Goal: Task Accomplishment & Management: Manage account settings

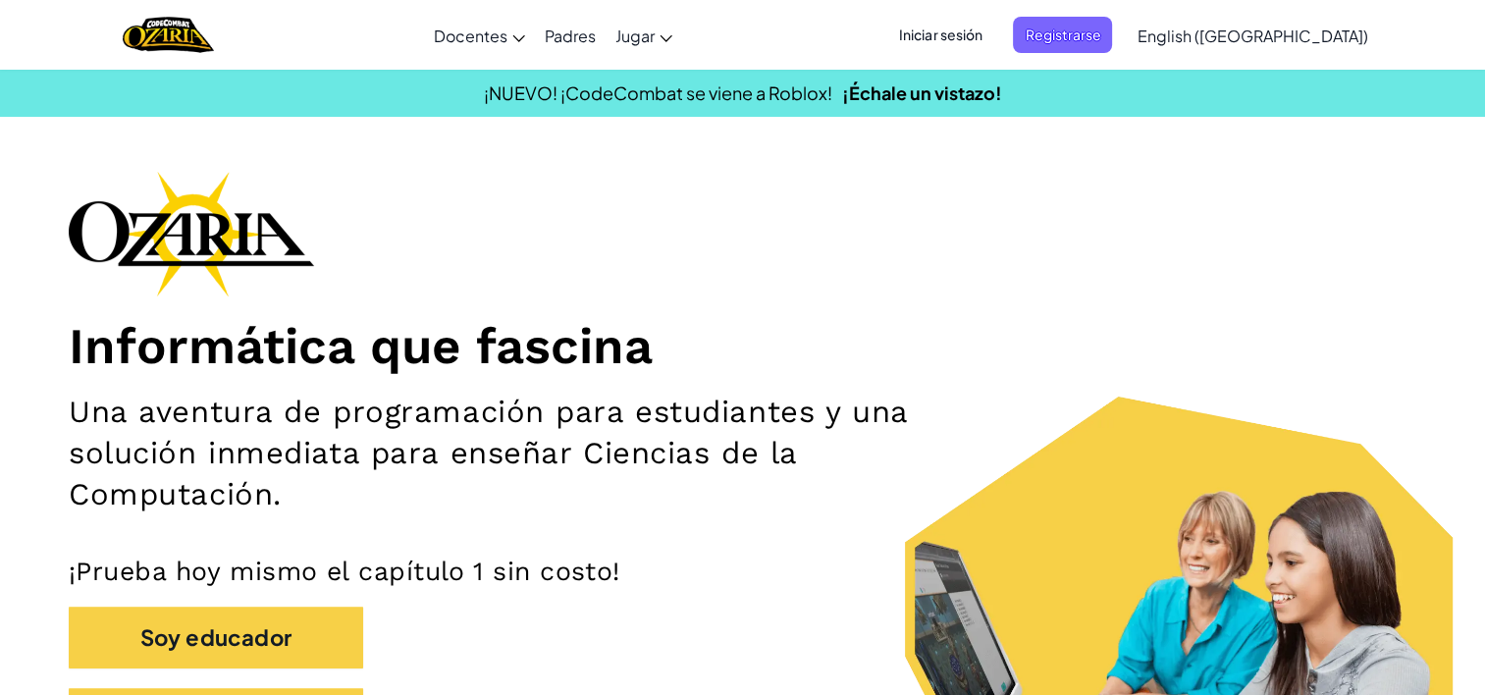
click at [991, 39] on span "Iniciar sesión" at bounding box center [940, 35] width 106 height 36
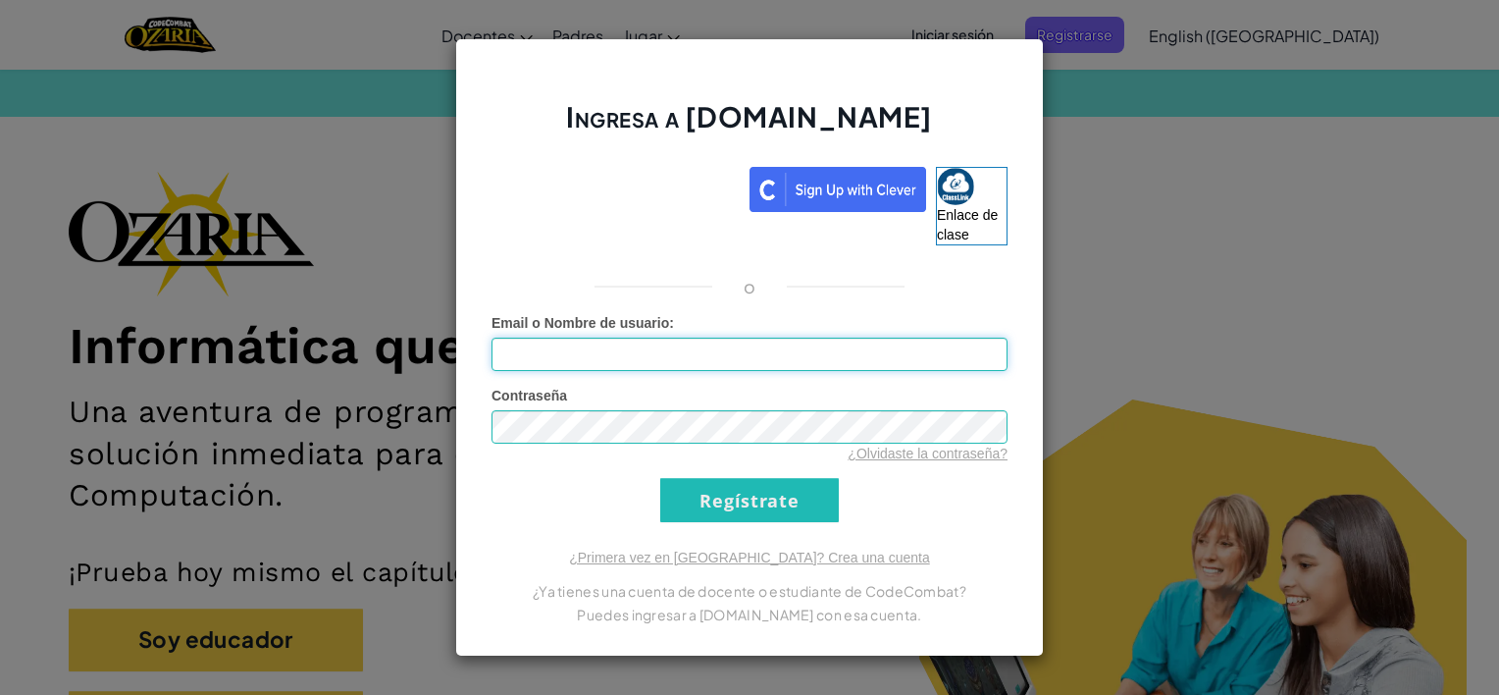
click at [891, 365] on input "Email o Nombre de usuario :" at bounding box center [750, 354] width 516 height 33
type input "[EMAIL_ADDRESS][DOMAIN_NAME]"
click at [715, 513] on input "Regístrate" at bounding box center [749, 500] width 179 height 44
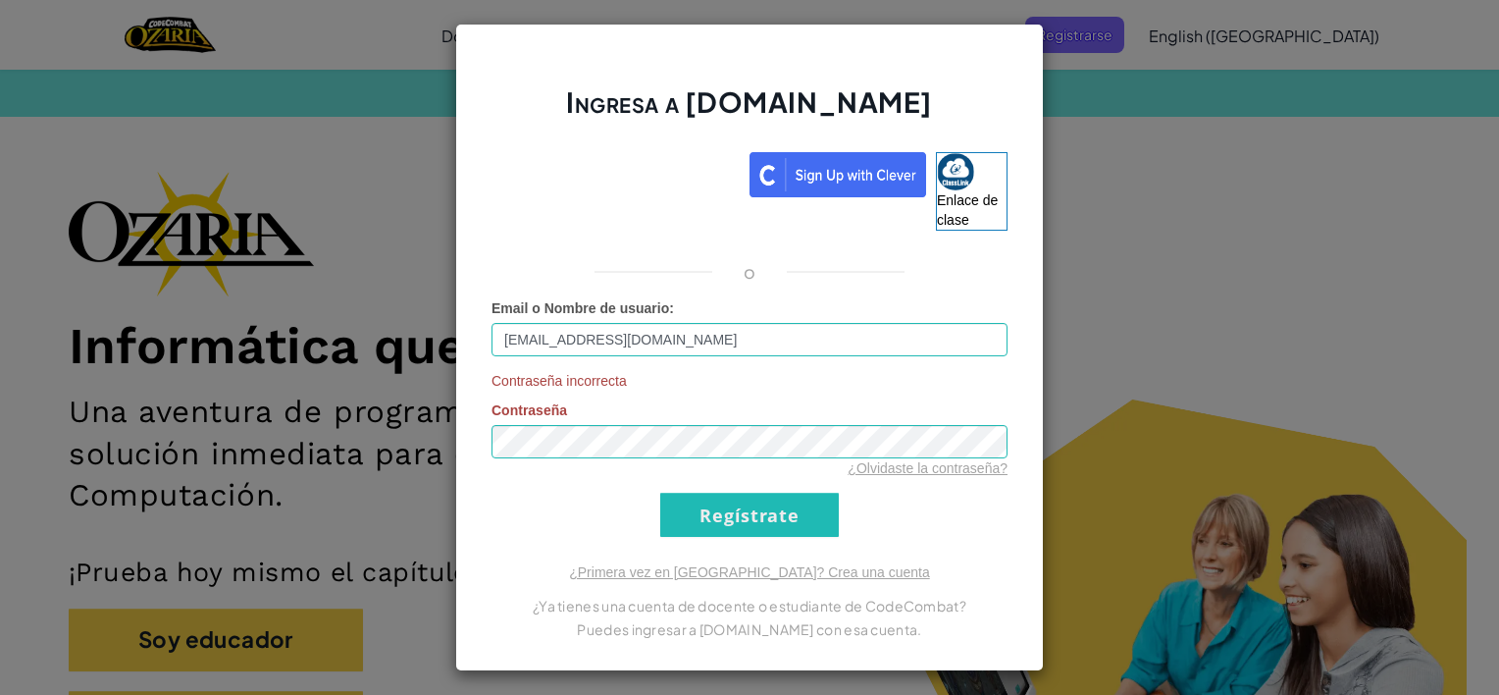
click at [1073, 281] on div "Ingresa a [DOMAIN_NAME] Enlace de clase o Email o Nombre de usuario : [EMAIL_AD…" at bounding box center [749, 347] width 1499 height 695
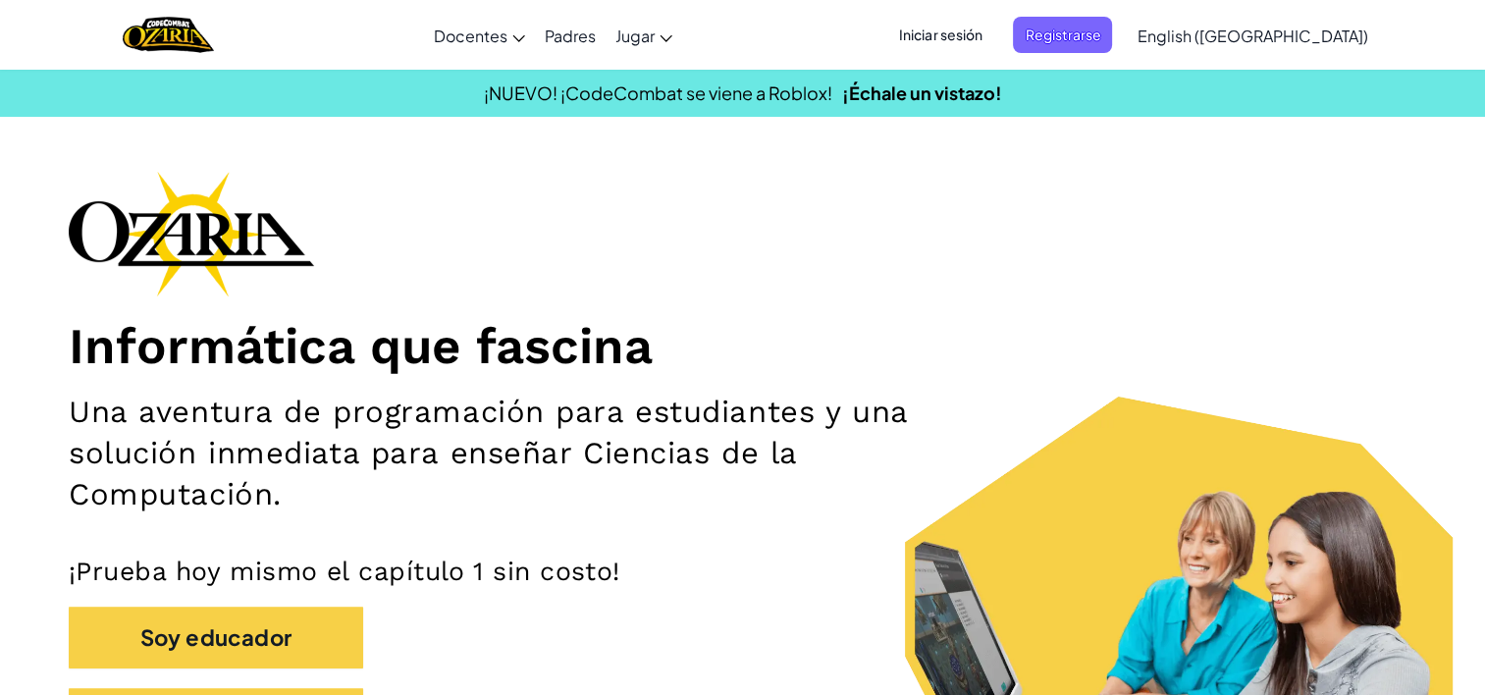
click at [993, 23] on span "Iniciar sesión" at bounding box center [940, 35] width 106 height 36
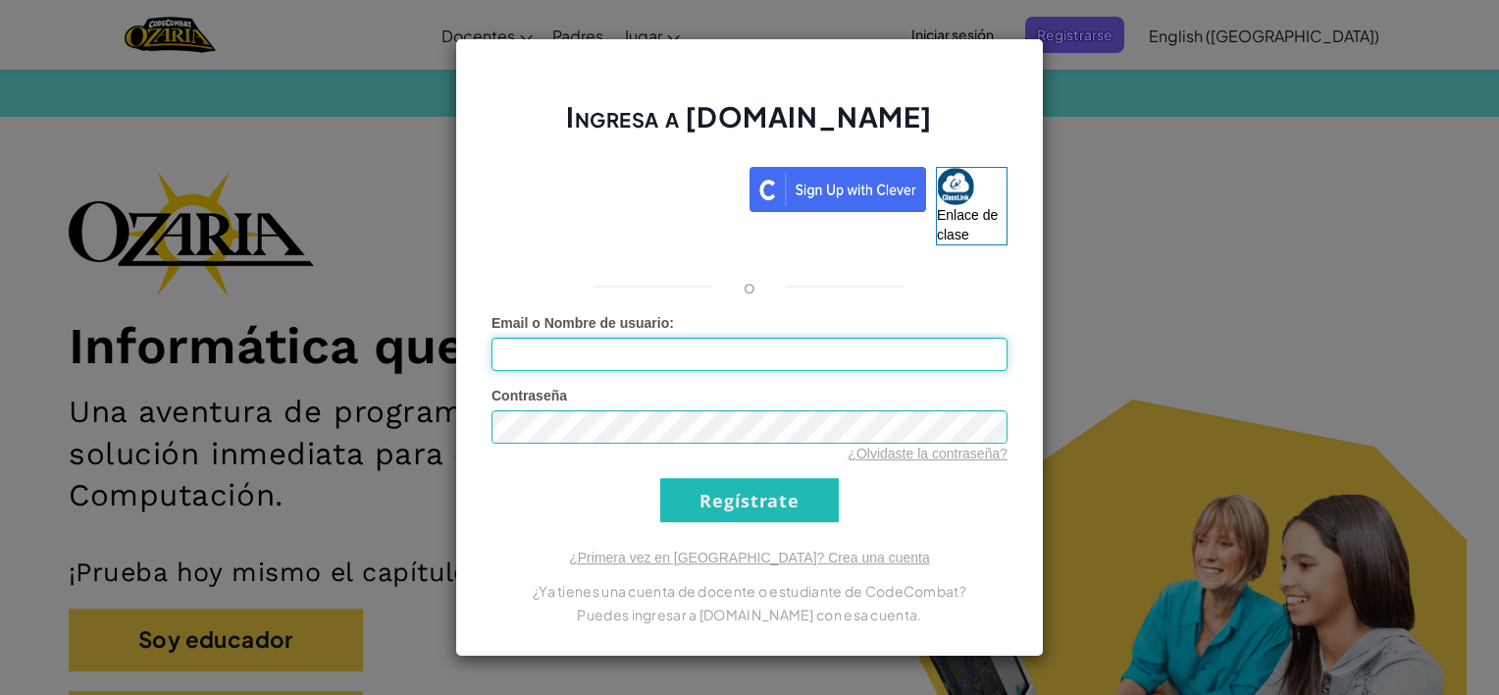
click at [631, 357] on input "Email o Nombre de usuario :" at bounding box center [750, 354] width 516 height 33
type input "[EMAIL_ADDRESS][DOMAIN_NAME]"
click at [724, 483] on input "Regístrate" at bounding box center [749, 500] width 179 height 44
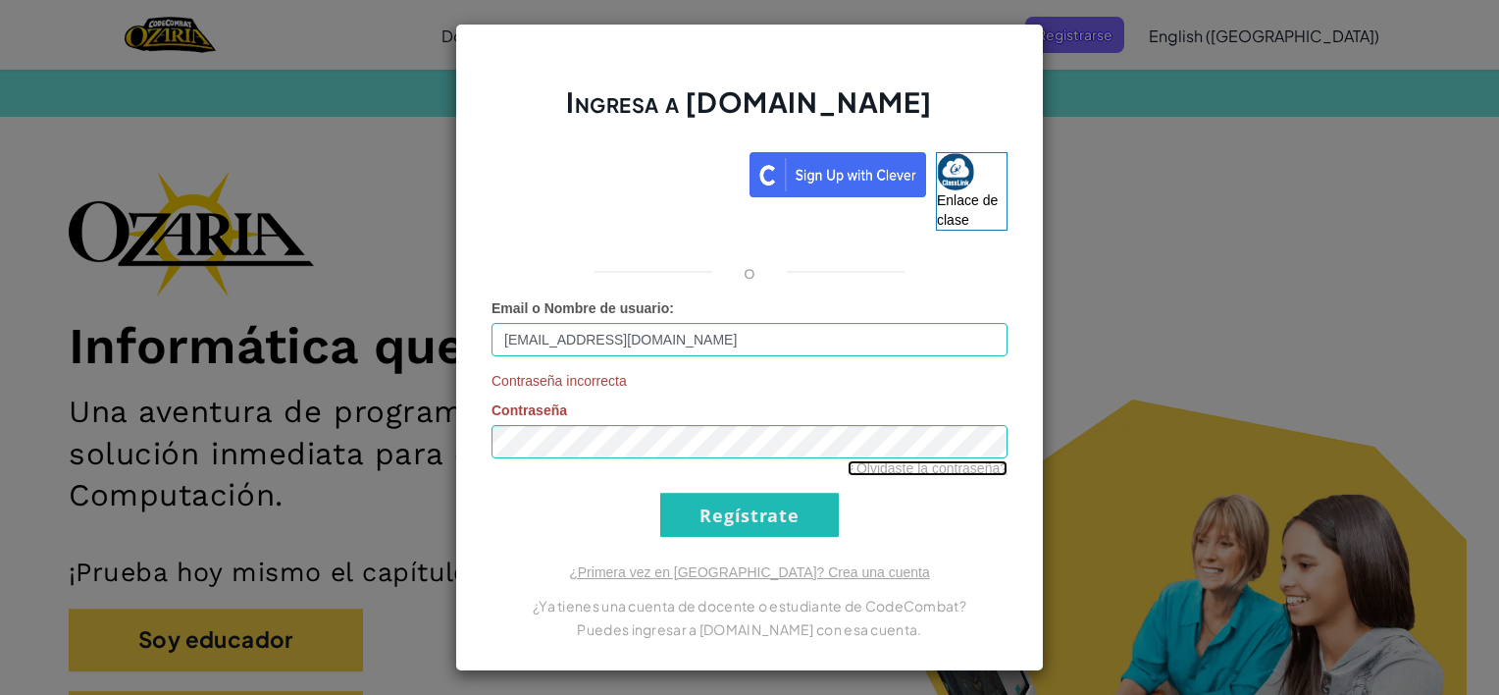
click at [922, 467] on link "¿Olvidaste la contraseña?" at bounding box center [928, 468] width 160 height 16
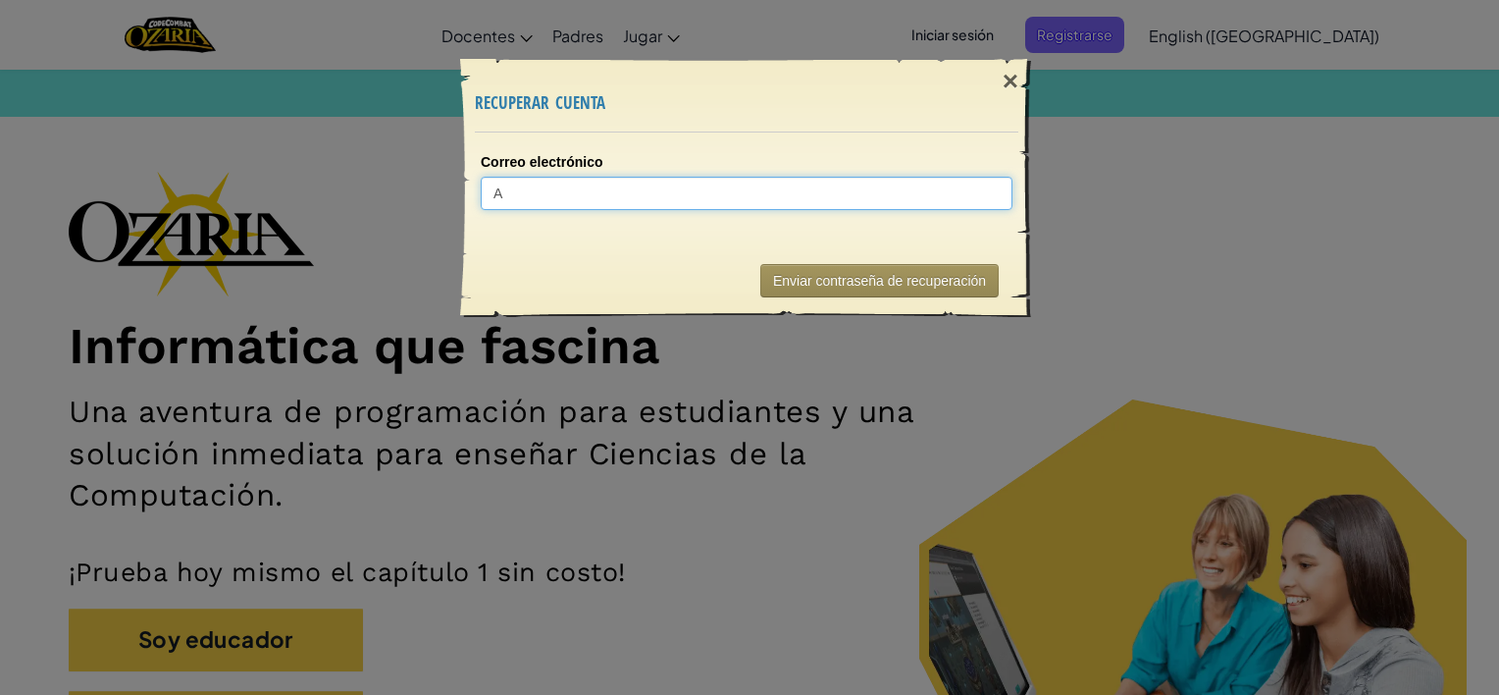
type input "Al"
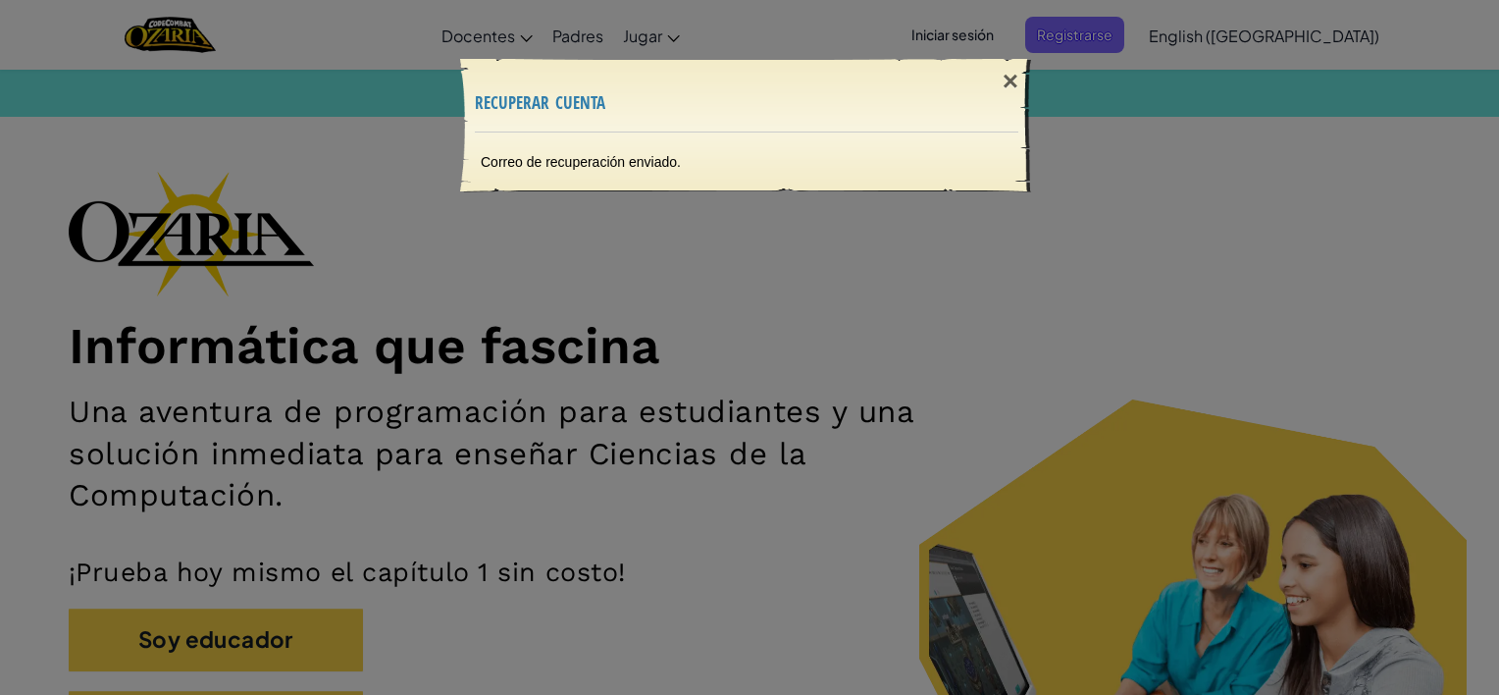
click at [896, 94] on h3 "recuperar cuenta" at bounding box center [747, 100] width 544 height 26
click at [1008, 87] on div "×" at bounding box center [1010, 81] width 45 height 57
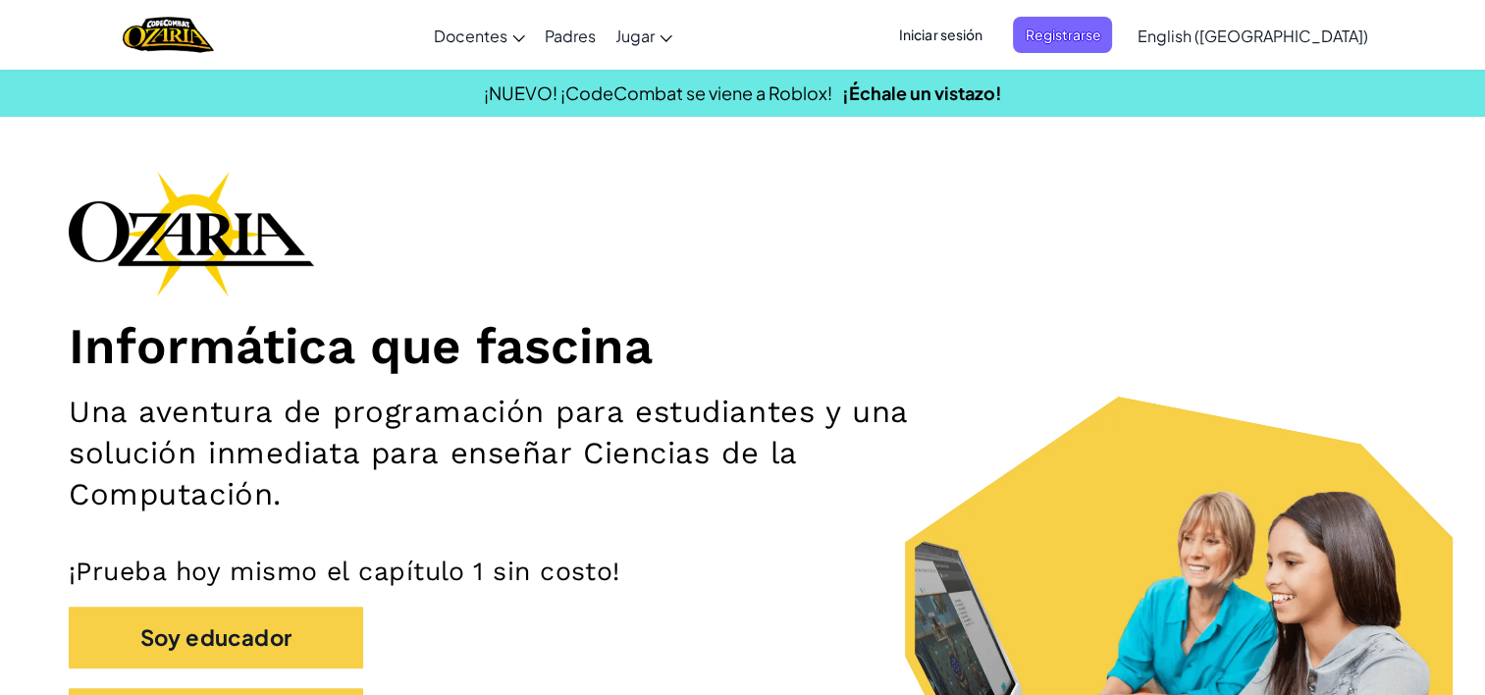
click at [993, 40] on span "Iniciar sesión" at bounding box center [940, 35] width 106 height 36
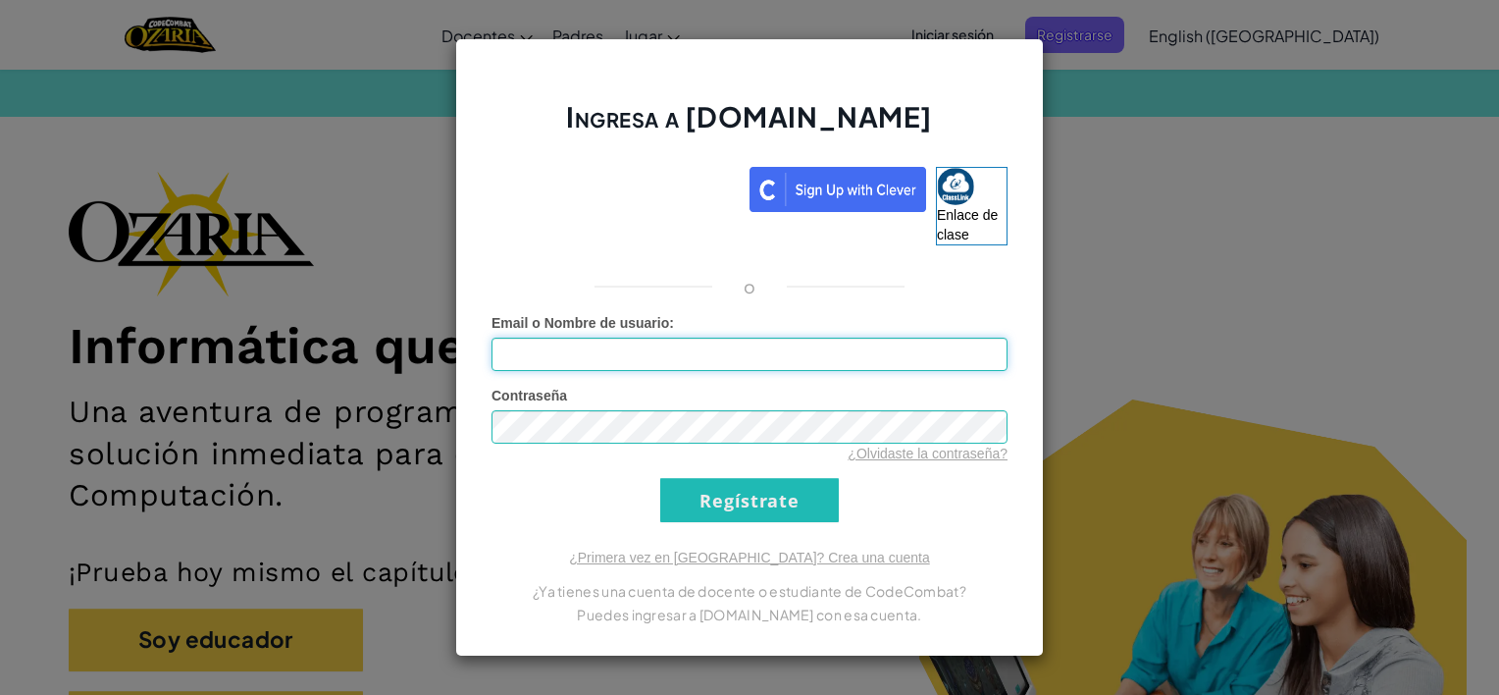
click at [646, 361] on input "Email o Nombre de usuario :" at bounding box center [750, 354] width 516 height 33
type input "[EMAIL_ADDRESS][DOMAIN_NAME]"
click at [723, 518] on input "Regístrate" at bounding box center [749, 500] width 179 height 44
